Goal: Check status: Check status

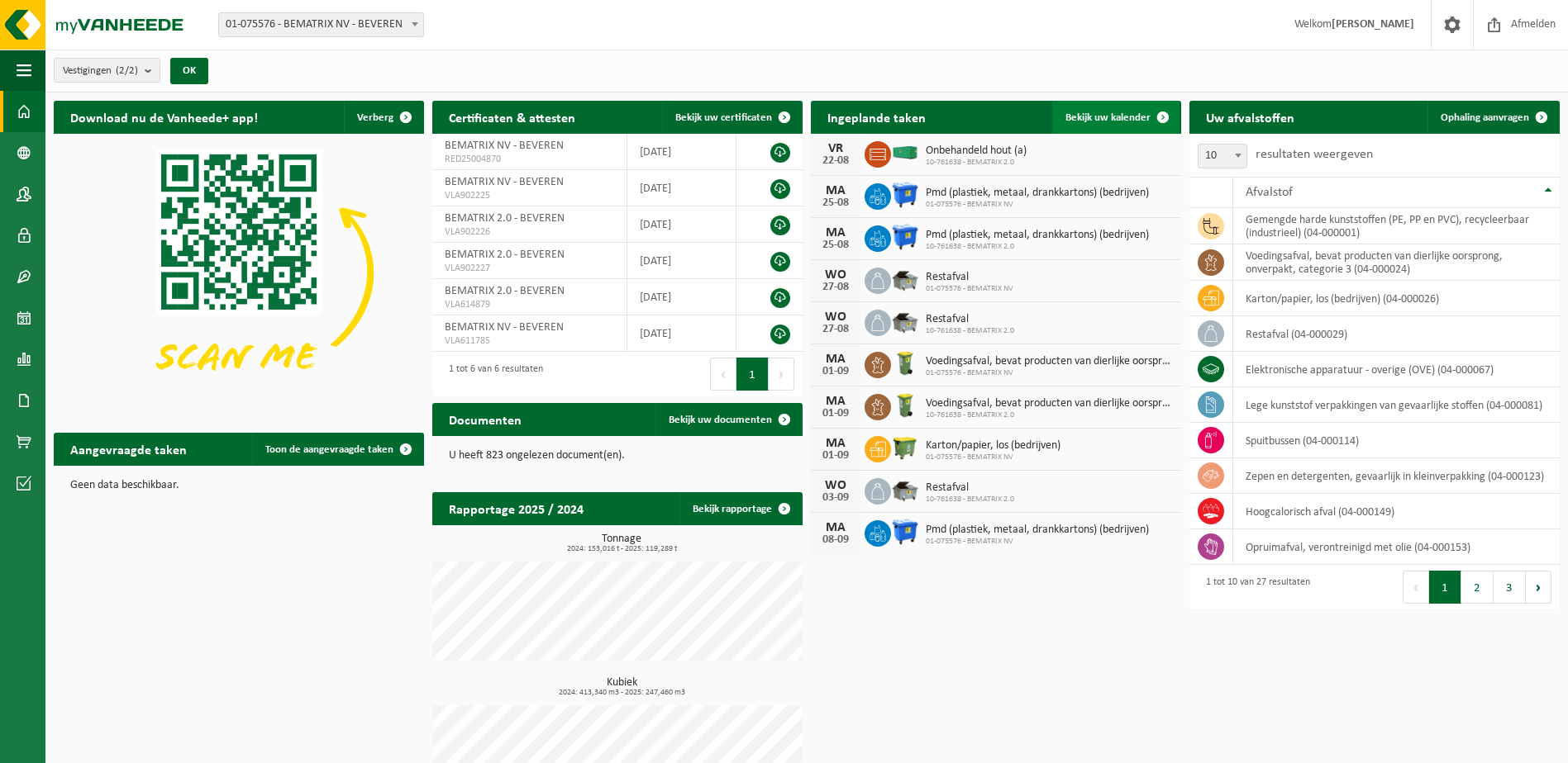
click at [1124, 109] on link "Bekijk uw kalender" at bounding box center [1115, 117] width 127 height 33
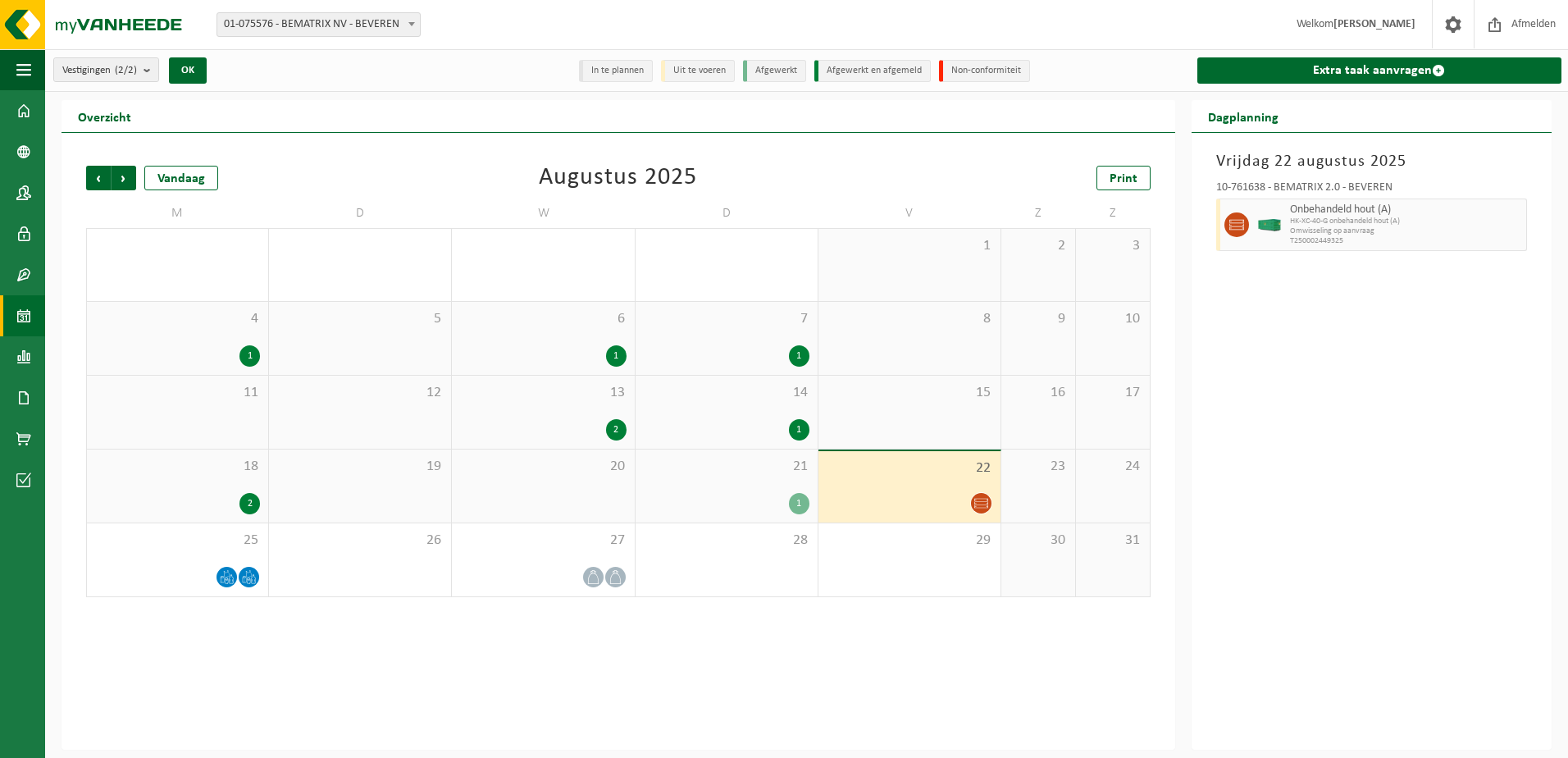
click at [801, 504] on div "1" at bounding box center [799, 504] width 21 height 22
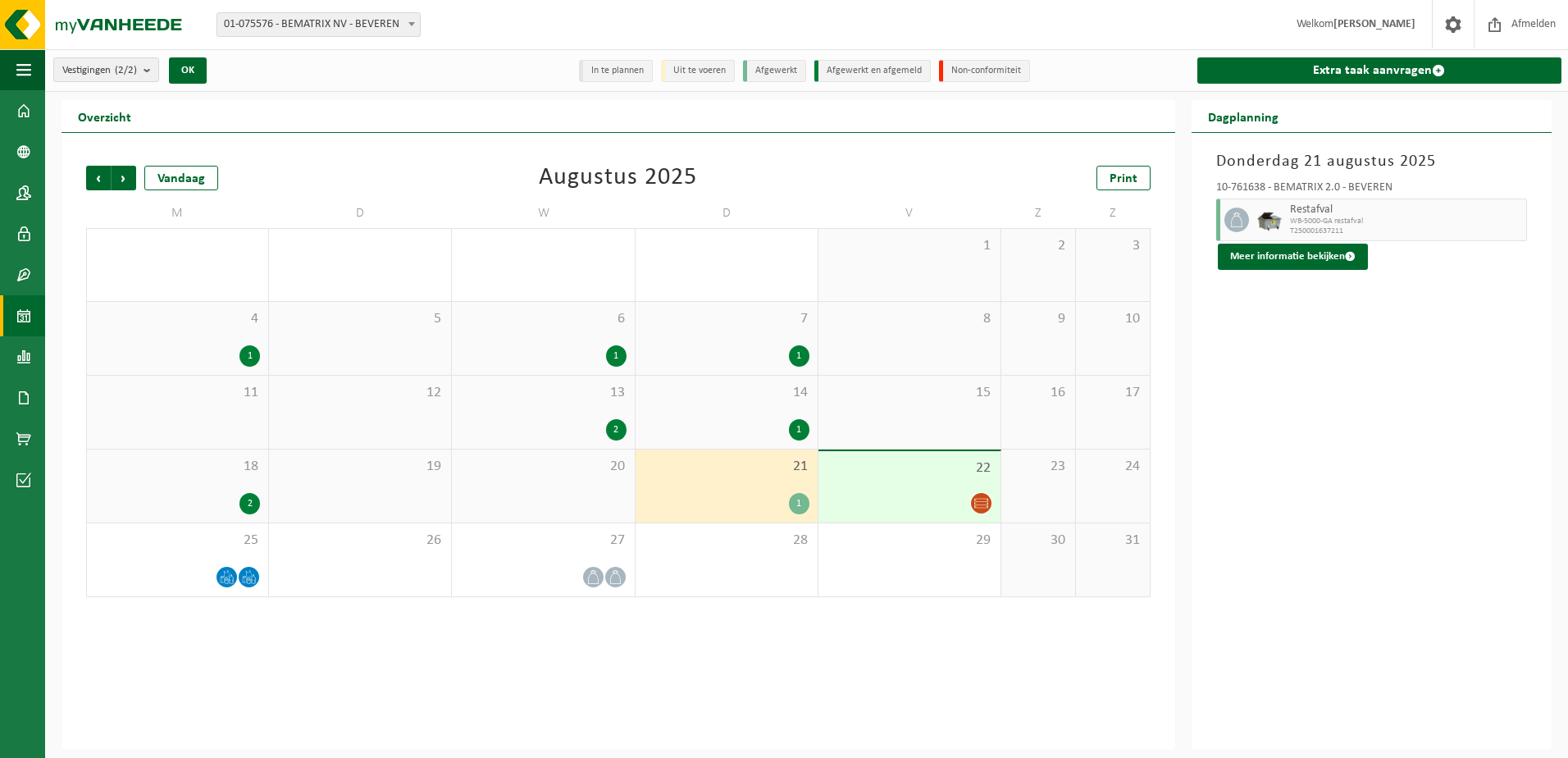
click at [982, 501] on icon at bounding box center [982, 503] width 14 height 14
